Goal: Task Accomplishment & Management: Use online tool/utility

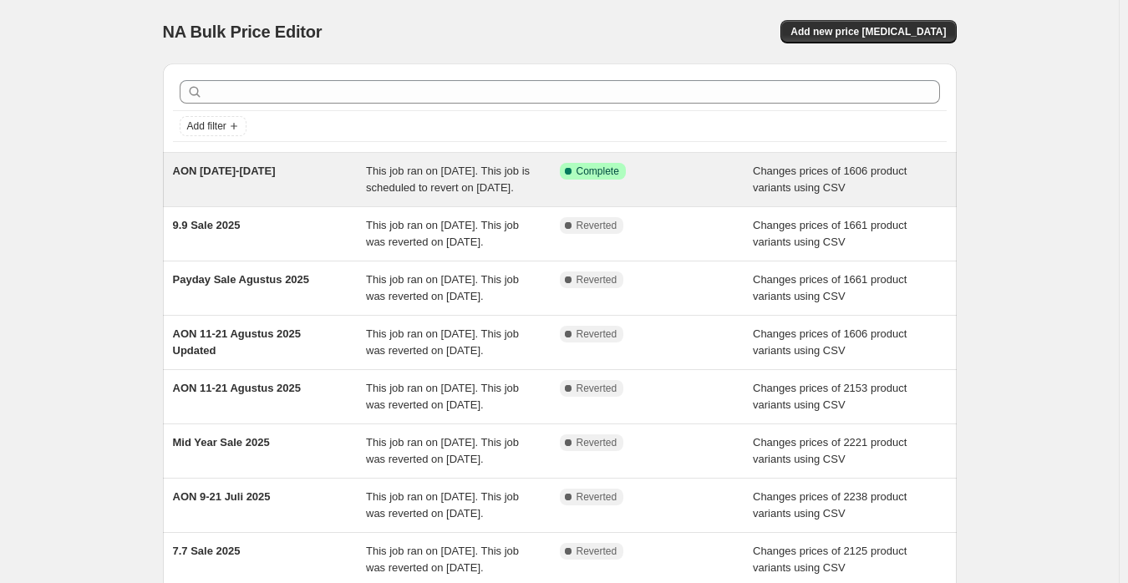
click at [712, 183] on div "Success Complete Complete" at bounding box center [657, 179] width 194 height 33
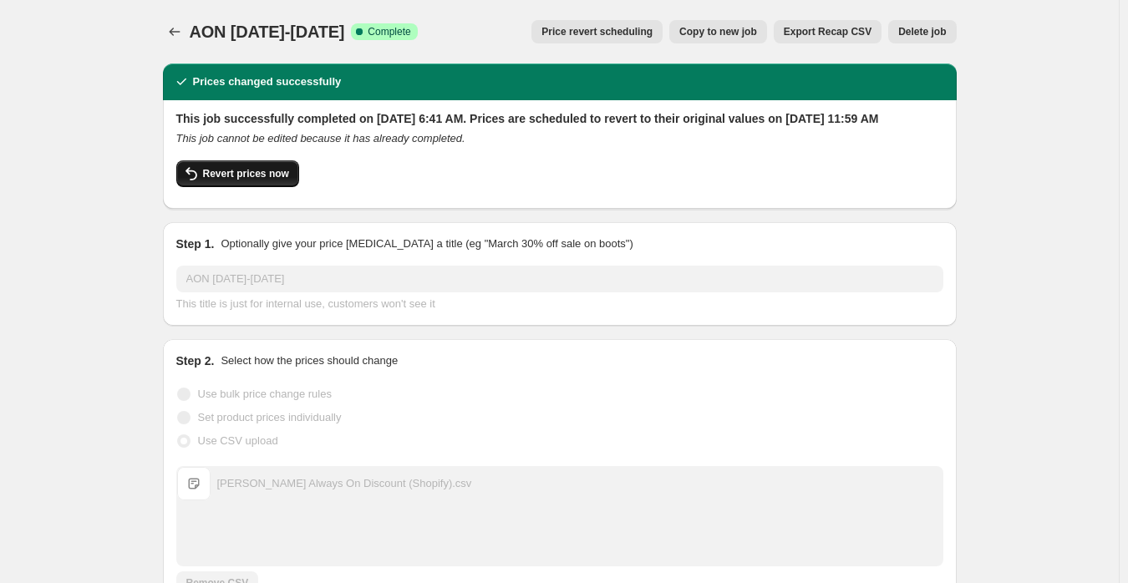
click at [245, 180] on span "Revert prices now" at bounding box center [246, 173] width 86 height 13
checkbox input "false"
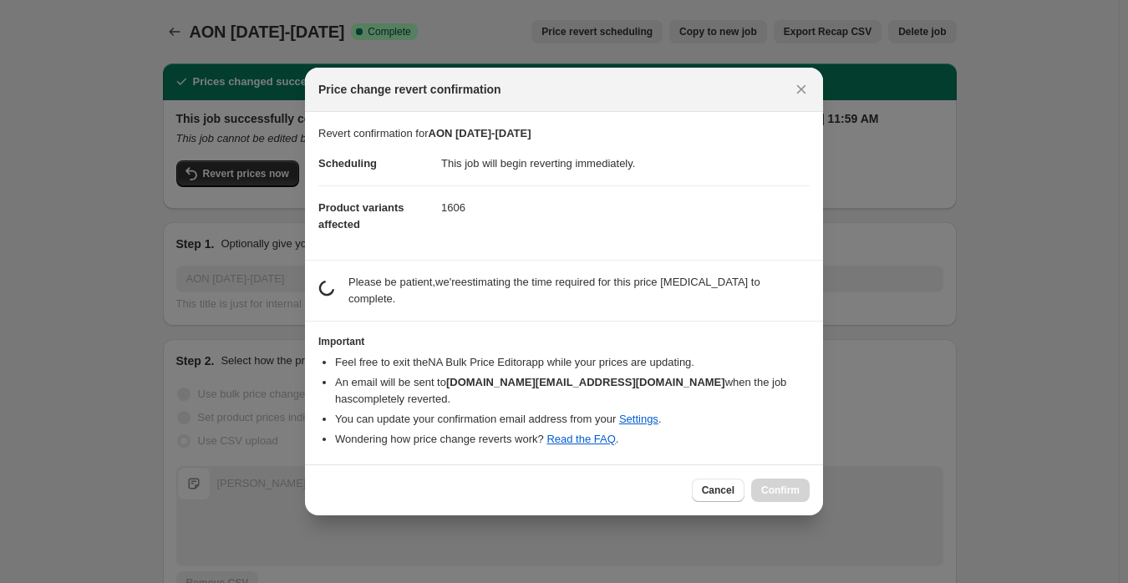
click at [783, 479] on div "Cancel Confirm" at bounding box center [751, 490] width 118 height 23
click at [786, 479] on div "Cancel Confirm" at bounding box center [751, 490] width 118 height 23
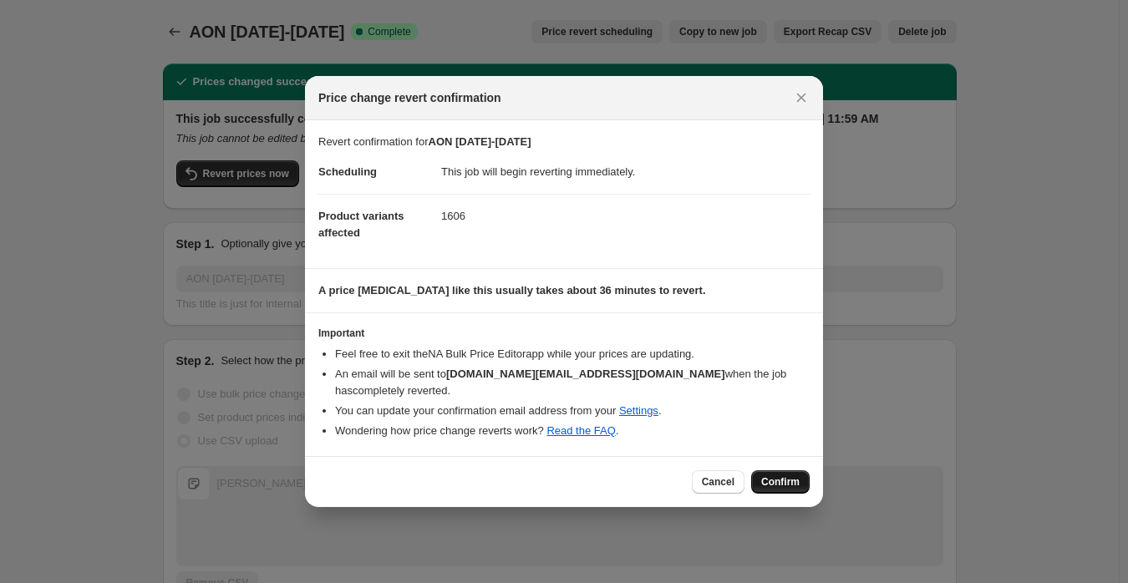
click at [786, 479] on span "Confirm" at bounding box center [780, 481] width 38 height 13
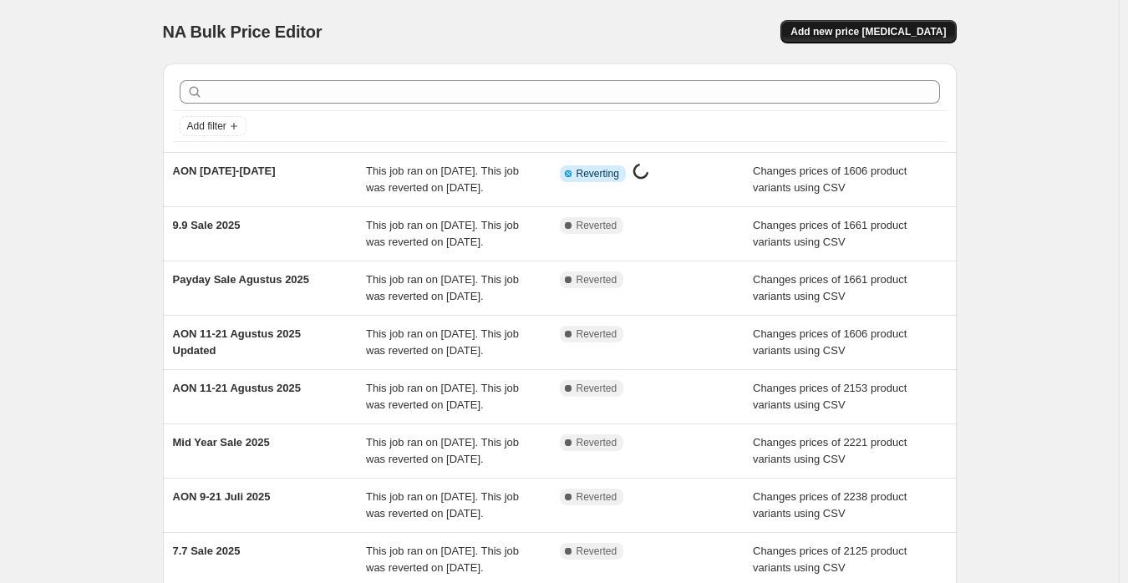
click at [879, 39] on button "Add new price change job" at bounding box center [867, 31] width 175 height 23
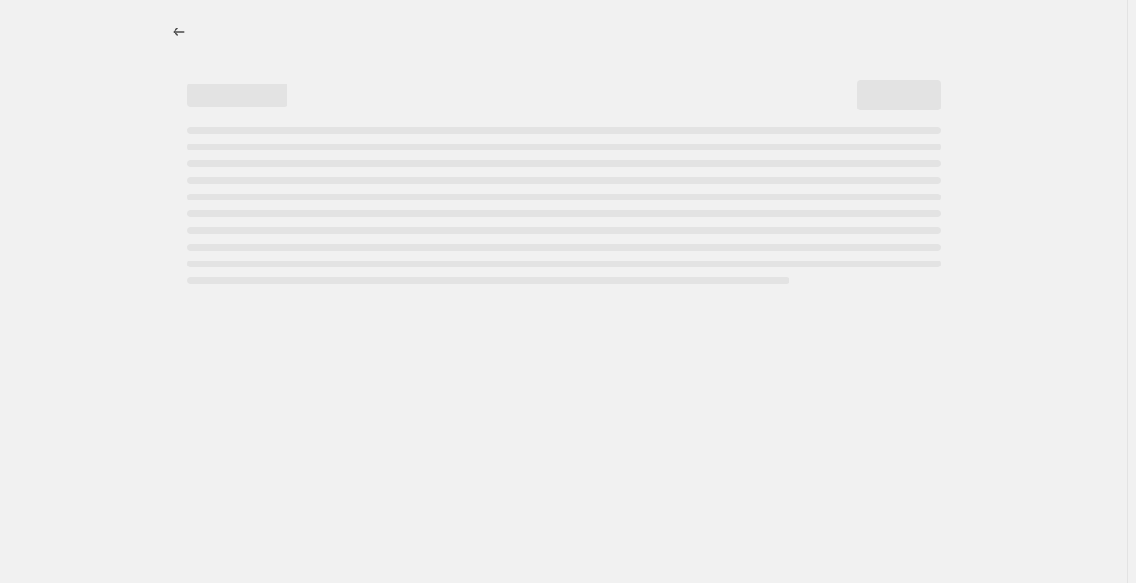
select select "percentage"
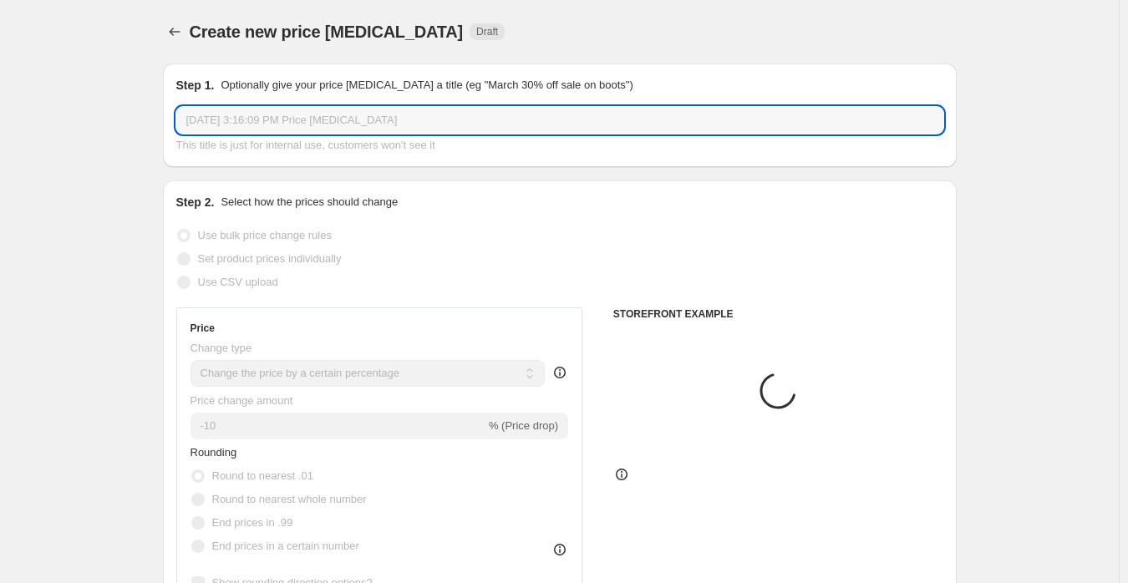
click at [434, 120] on input "Sep 15, 2025, 3:16:09 PM Price change job" at bounding box center [559, 120] width 767 height 27
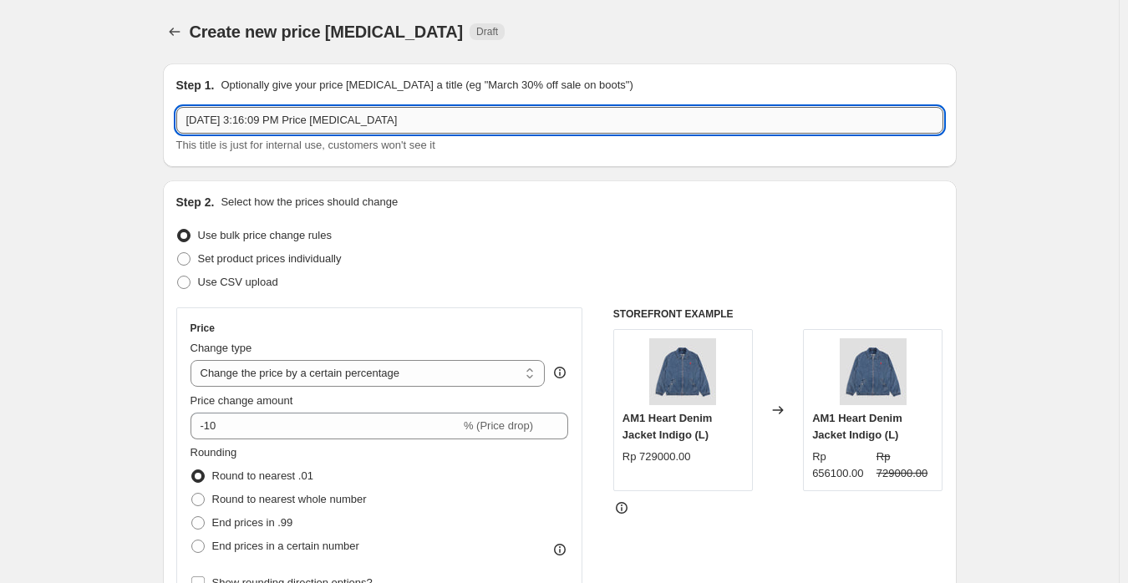
paste input "AON 11-21 September 2025 Updated"
type input "AON 11-21 September 2025 Updated"
click at [249, 288] on span "Use CSV upload" at bounding box center [238, 282] width 80 height 13
click at [178, 276] on input "Use CSV upload" at bounding box center [177, 276] width 1 height 1
radio input "true"
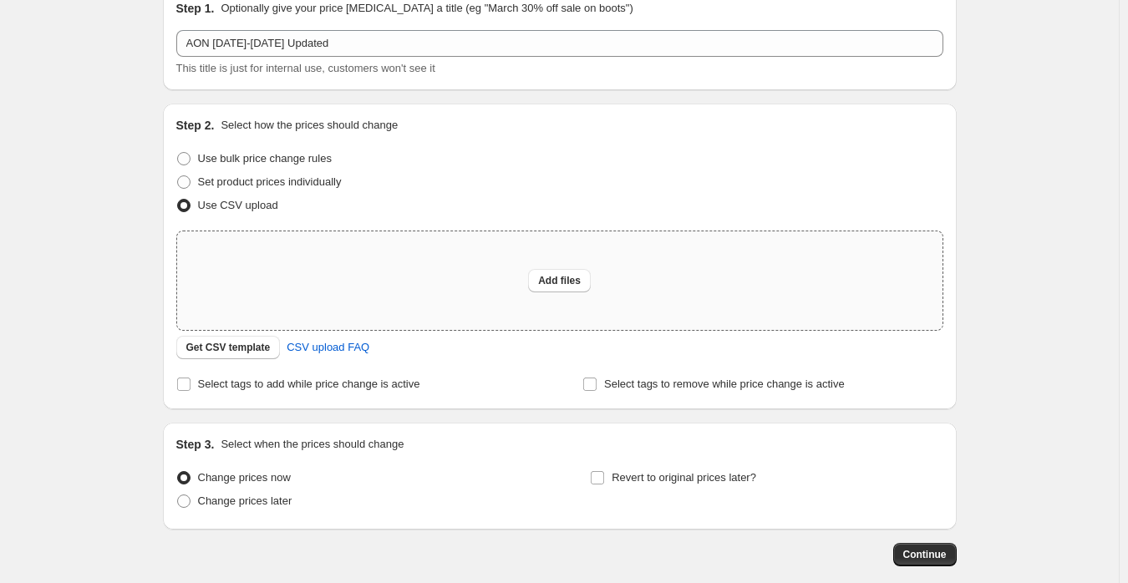
scroll to position [162, 0]
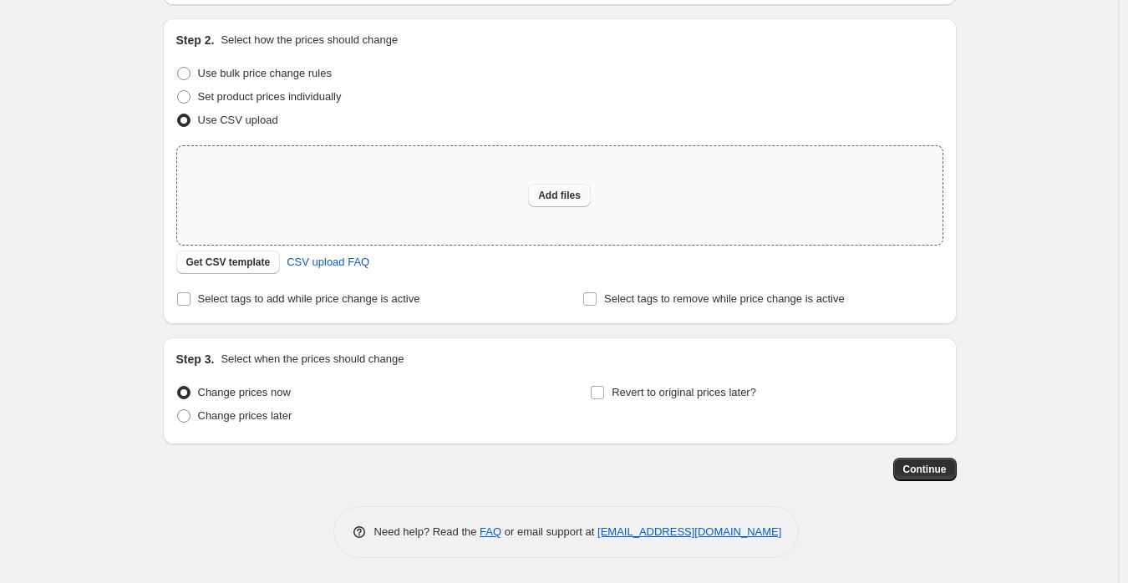
click at [553, 196] on span "Add files" at bounding box center [559, 195] width 43 height 13
type input "C:\fakepath\Dario Always On Discount (Shopify).csv"
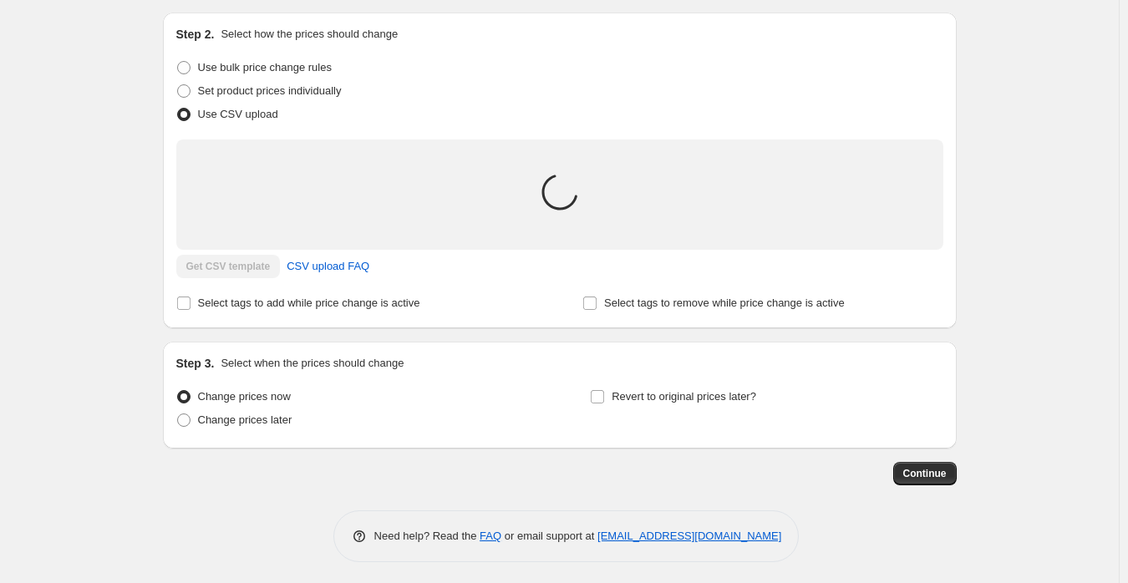
scroll to position [171, 0]
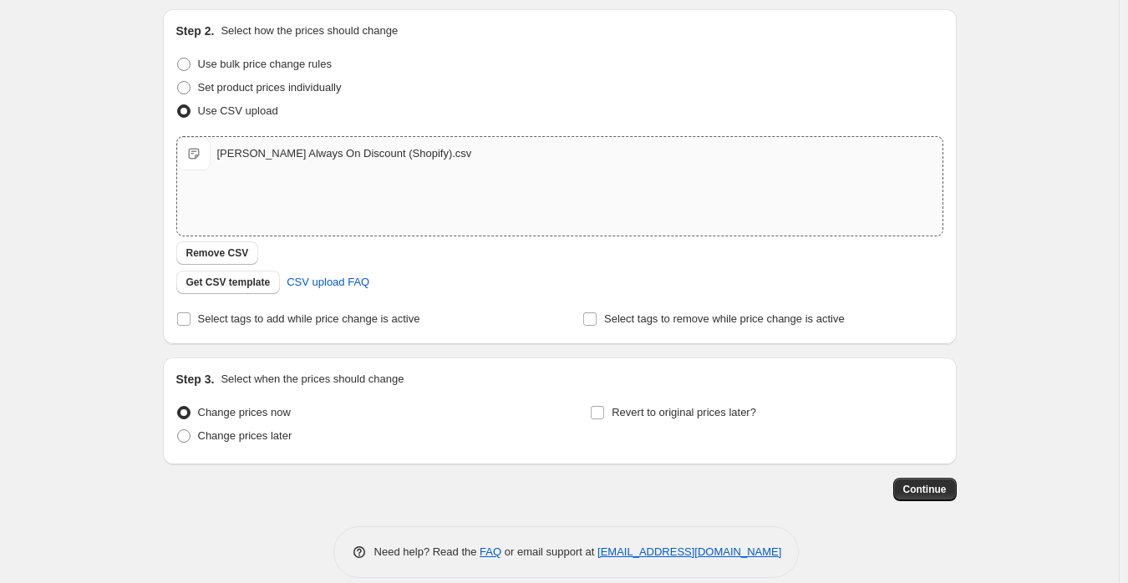
click at [679, 397] on div "Step 3. Select when the prices should change Change prices now Change prices la…" at bounding box center [559, 411] width 767 height 80
click at [696, 412] on span "Revert to original prices later?" at bounding box center [683, 412] width 145 height 13
click at [604, 412] on input "Revert to original prices later?" at bounding box center [597, 412] width 13 height 13
checkbox input "true"
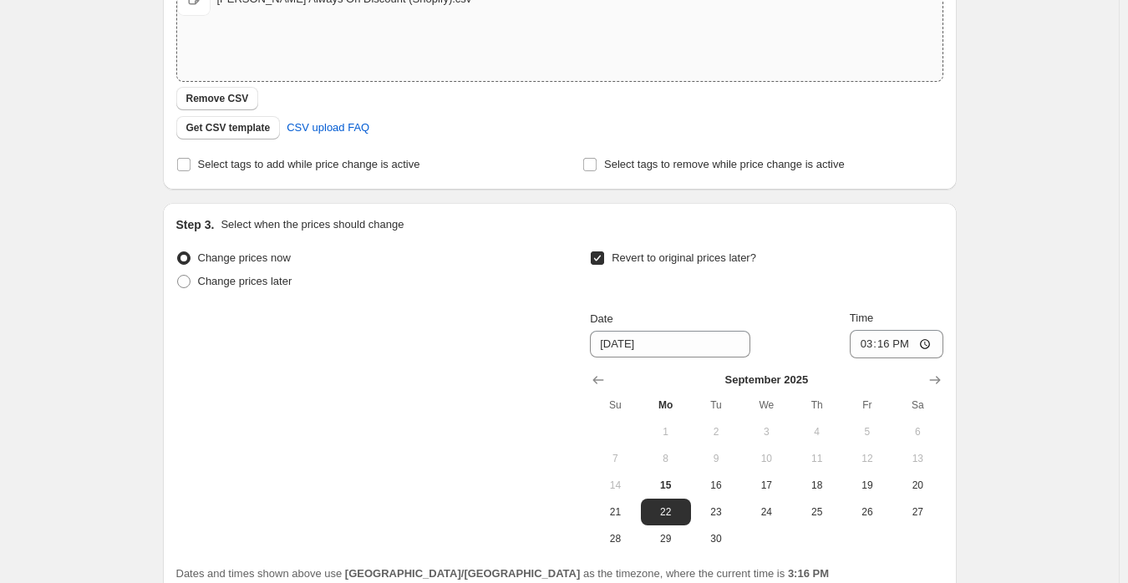
scroll to position [477, 0]
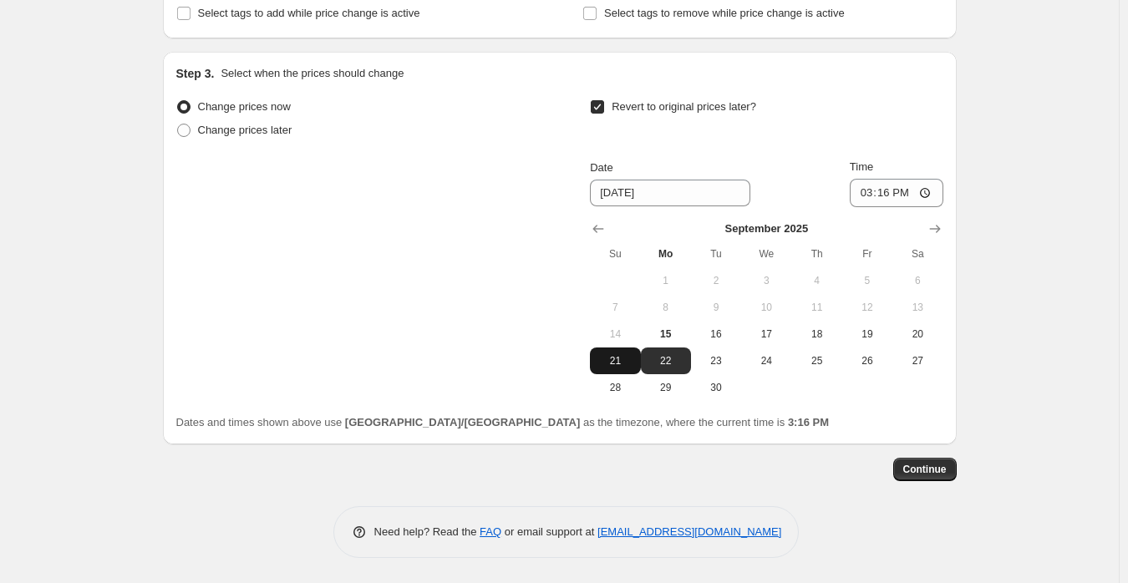
click at [621, 370] on button "21" at bounding box center [615, 360] width 50 height 27
type input "9/21/2025"
click at [869, 191] on input "15:16" at bounding box center [896, 193] width 94 height 28
type input "23:59"
click at [1045, 249] on div "Create new price change job. This page is ready Create new price change job Dra…" at bounding box center [559, 53] width 1118 height 1060
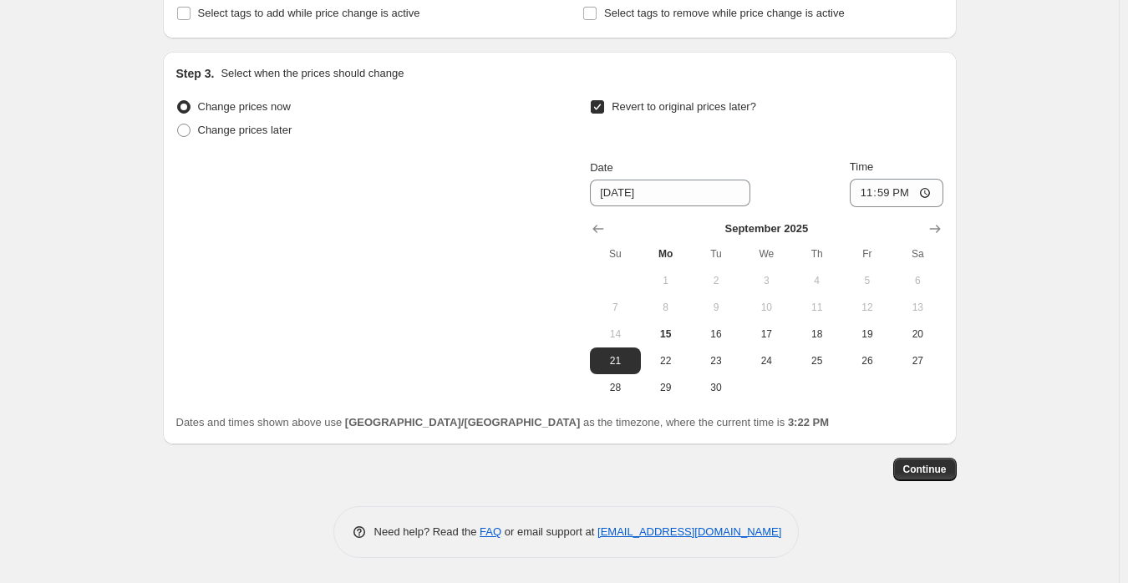
click at [931, 491] on div "Step 1. Optionally give your price change job a title (eg "March 30% off sale o…" at bounding box center [560, 65] width 794 height 985
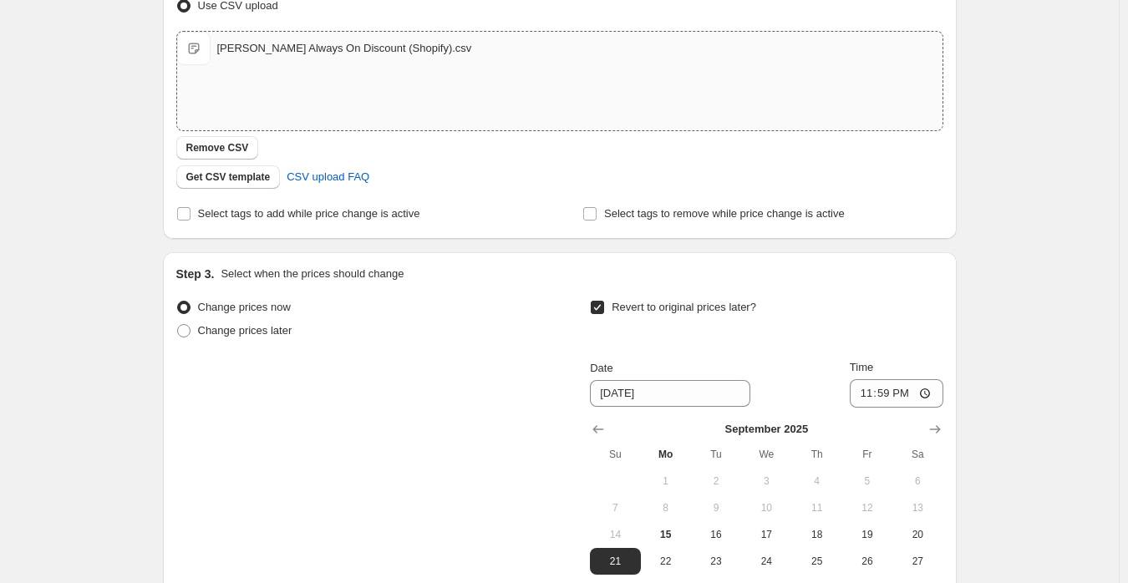
scroll to position [0, 0]
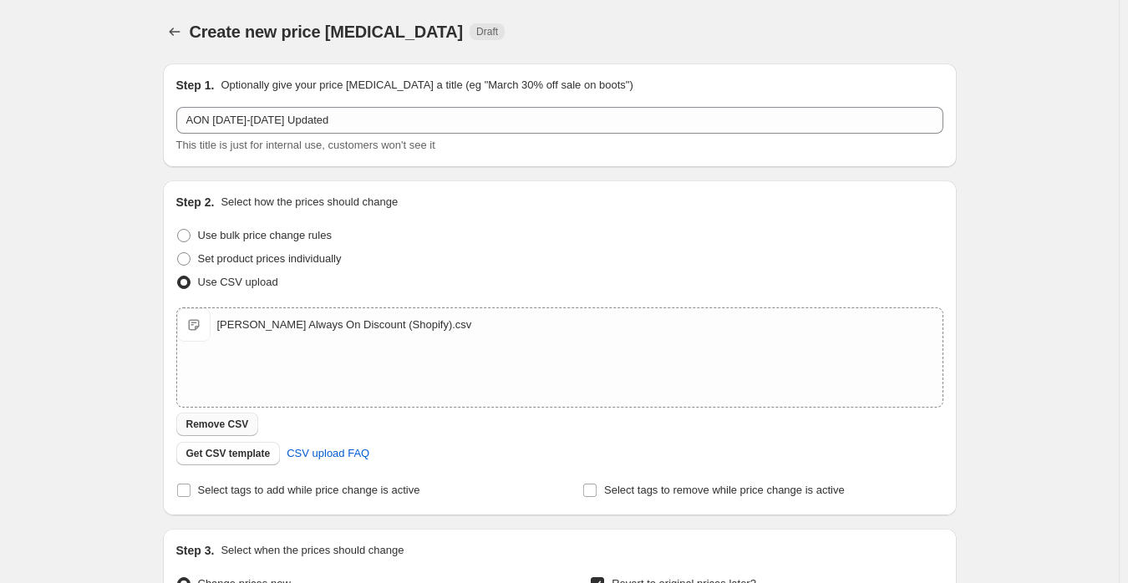
click at [224, 419] on span "Remove CSV" at bounding box center [217, 424] width 63 height 13
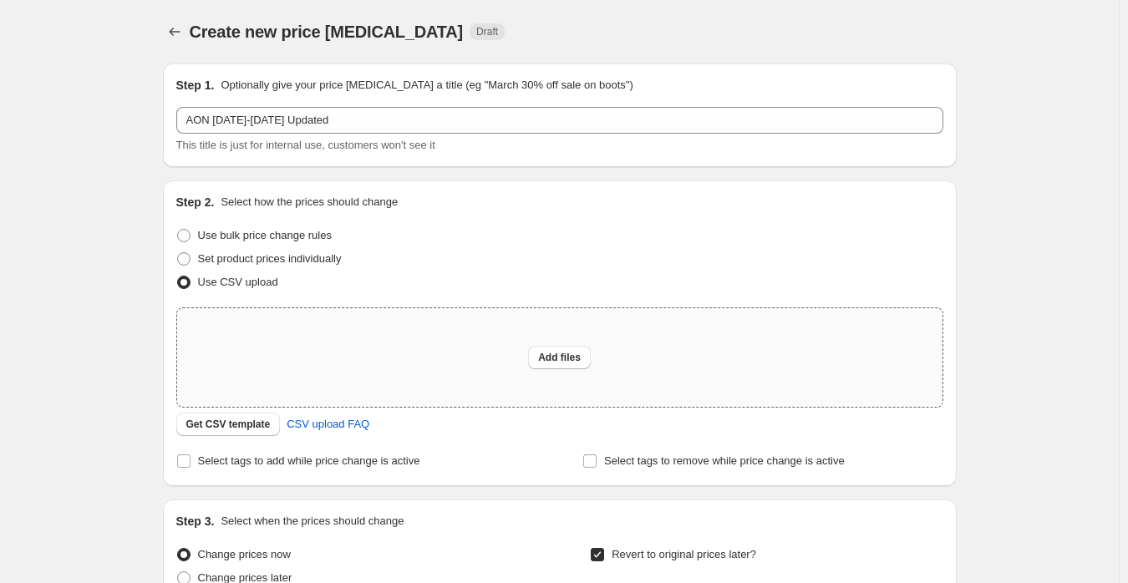
click at [594, 360] on div "Add files" at bounding box center [559, 357] width 765 height 99
type input "C:\fakepath\Dario Always On Discount (Shopify).csv"
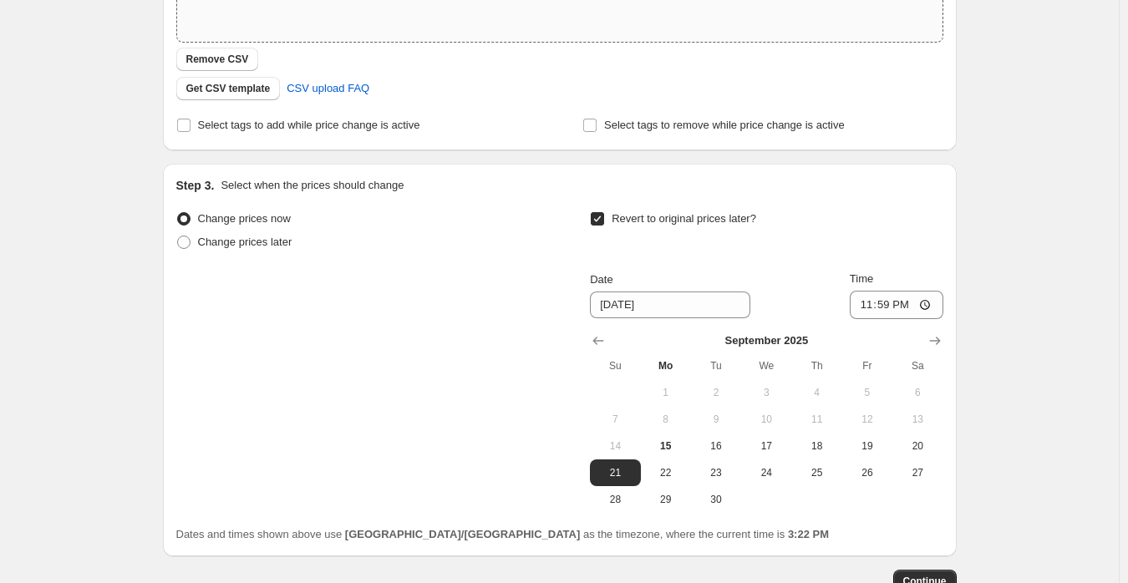
scroll to position [477, 0]
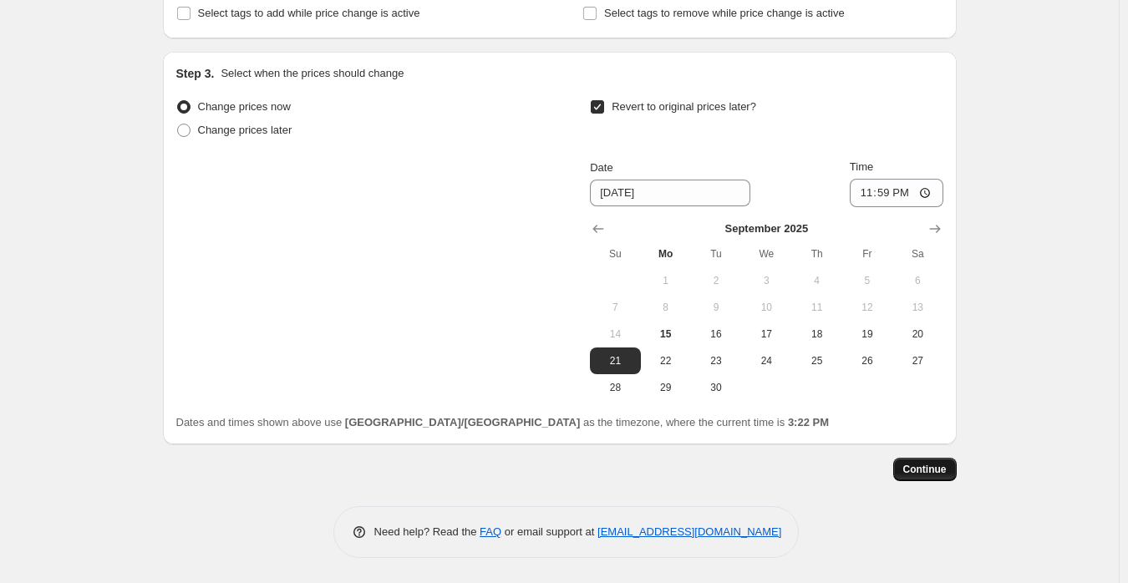
click at [917, 464] on span "Continue" at bounding box center [924, 469] width 43 height 13
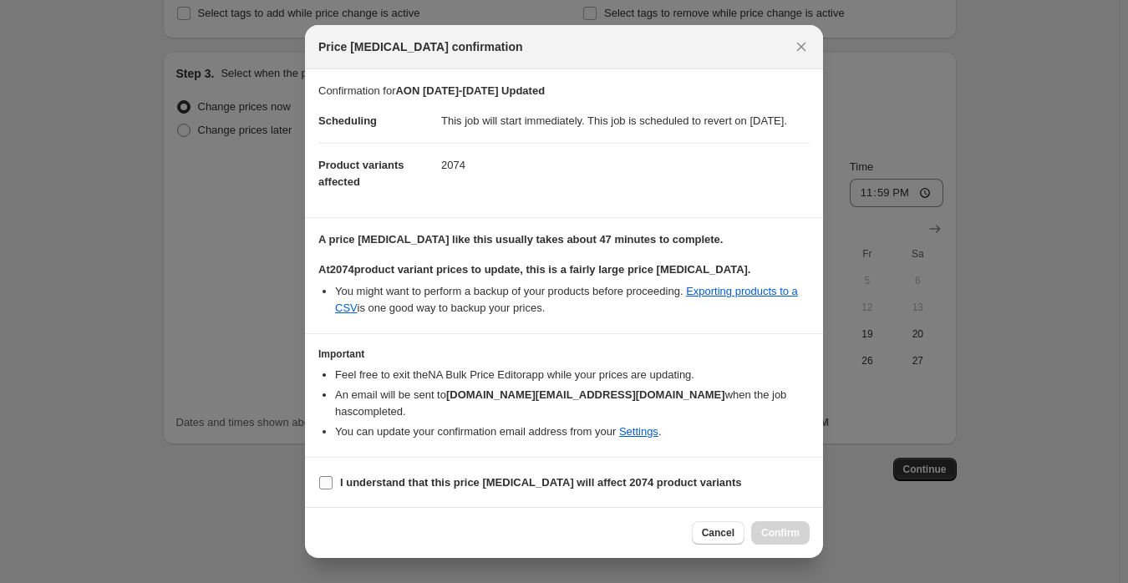
click at [555, 491] on label "I understand that this price change job will affect 2074 product variants" at bounding box center [529, 482] width 423 height 23
click at [332, 489] on input "I understand that this price change job will affect 2074 product variants" at bounding box center [325, 482] width 13 height 13
checkbox input "true"
click at [761, 528] on button "Confirm" at bounding box center [780, 532] width 58 height 23
